Goal: Contribute content

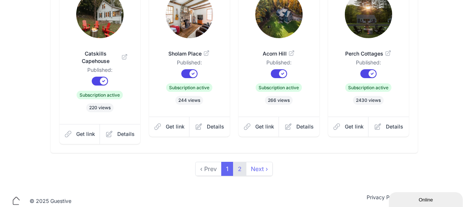
click at [239, 163] on link "2" at bounding box center [239, 169] width 13 height 14
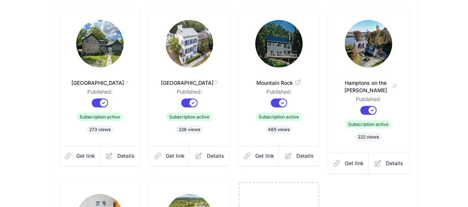
scroll to position [74, 0]
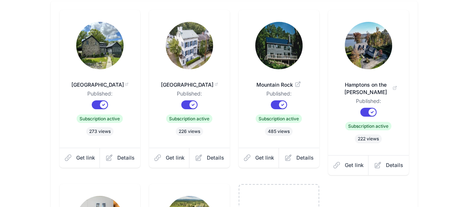
click at [76, 45] on img at bounding box center [99, 45] width 47 height 47
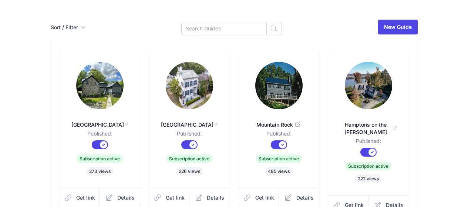
scroll to position [0, 0]
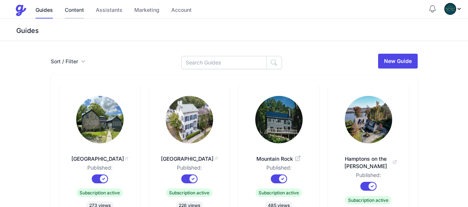
click at [75, 9] on link "Content" at bounding box center [74, 11] width 19 height 16
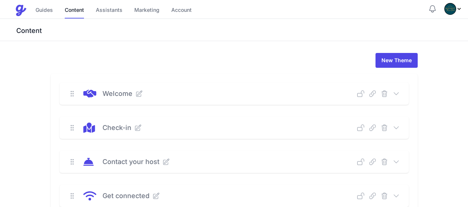
click at [399, 128] on icon at bounding box center [396, 127] width 5 height 2
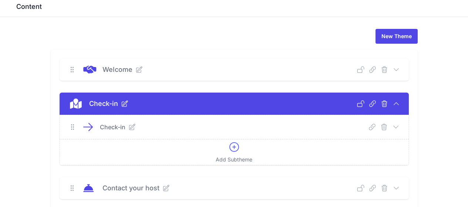
scroll to position [37, 0]
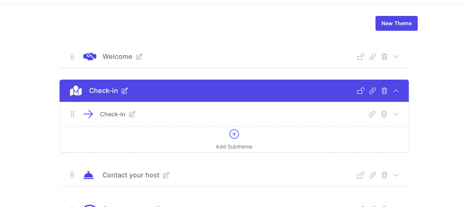
click at [400, 114] on icon at bounding box center [395, 113] width 7 height 7
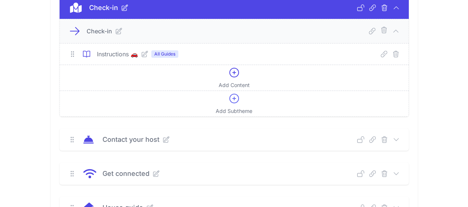
scroll to position [74, 0]
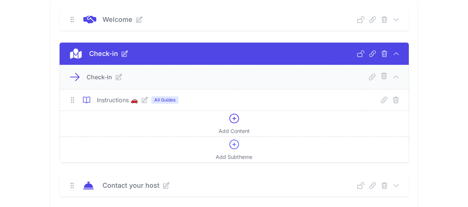
click at [141, 102] on icon at bounding box center [144, 99] width 7 height 7
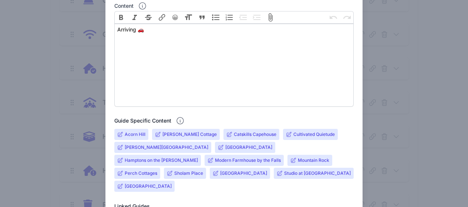
scroll to position [185, 0]
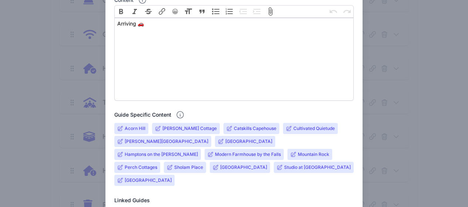
click at [225, 142] on input "[GEOGRAPHIC_DATA]" at bounding box center [248, 141] width 47 height 6
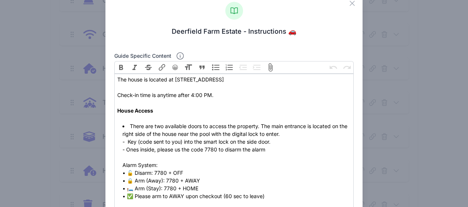
scroll to position [37, 0]
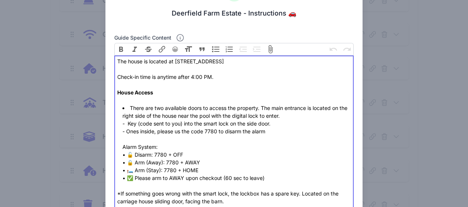
click at [137, 131] on li "There are two available doors to access the property. The main entrance is loca…" at bounding box center [237, 143] width 228 height 78
type trix-editor "<div>The house is located at [STREET_ADDRESS]</div><div><br>Check-in time is an…"
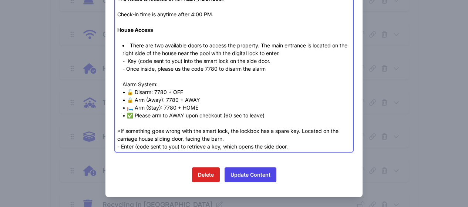
scroll to position [101, 0]
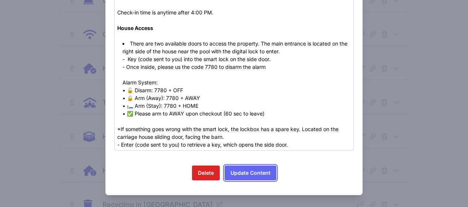
click at [263, 167] on button "Update Content" at bounding box center [251, 172] width 52 height 15
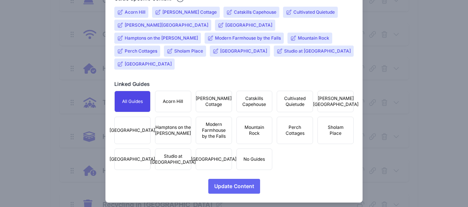
scroll to position [302, 0]
click at [242, 178] on span "Update Content" at bounding box center [234, 185] width 40 height 15
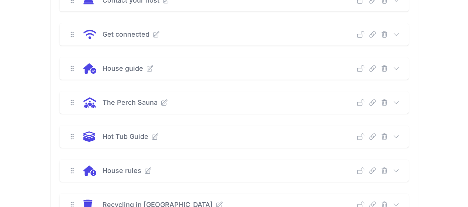
scroll to position [259, 0]
